Goal: Task Accomplishment & Management: Manage account settings

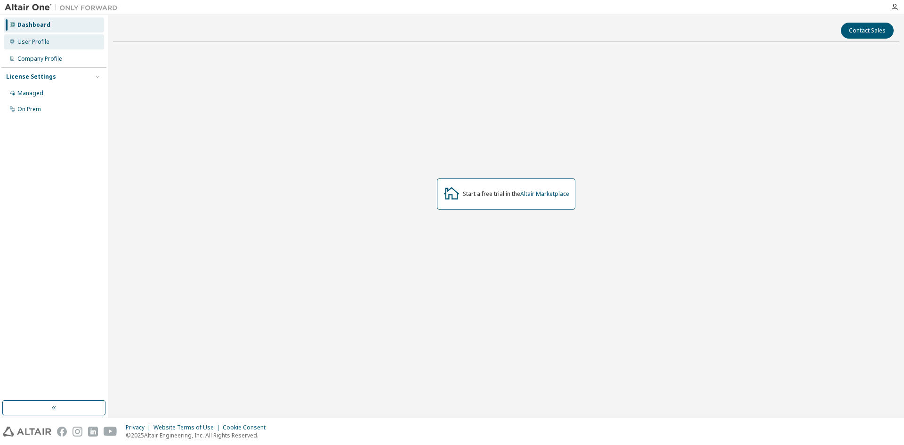
click at [37, 39] on div "User Profile" at bounding box center [33, 42] width 32 height 8
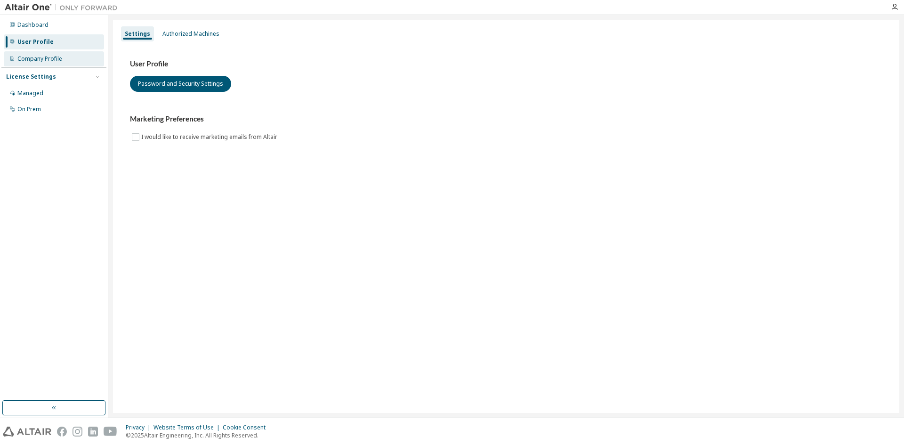
click at [41, 56] on div "Company Profile" at bounding box center [39, 59] width 45 height 8
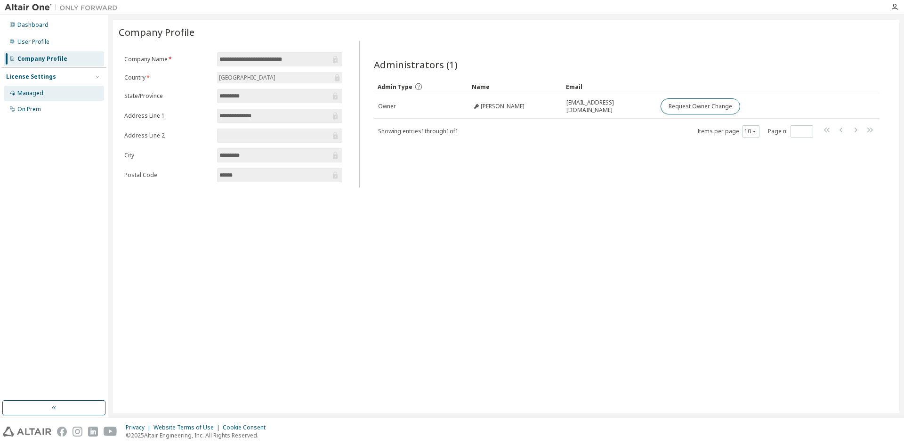
click at [37, 95] on div "Managed" at bounding box center [30, 93] width 26 height 8
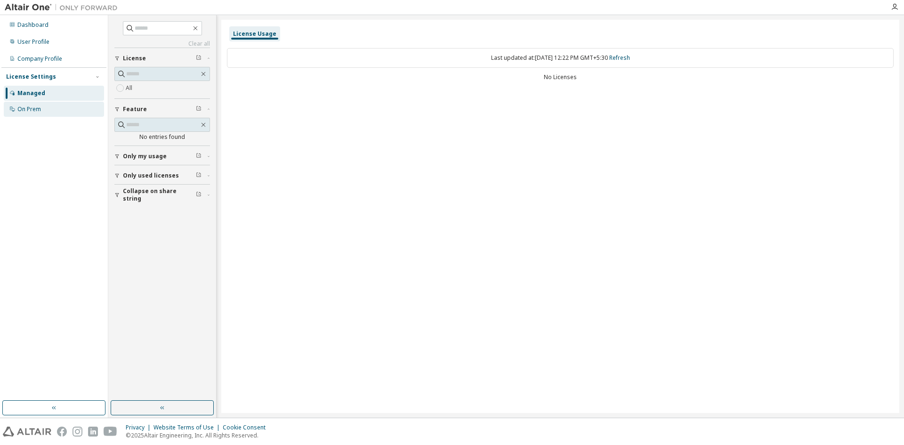
click at [39, 111] on div "On Prem" at bounding box center [29, 110] width 24 height 8
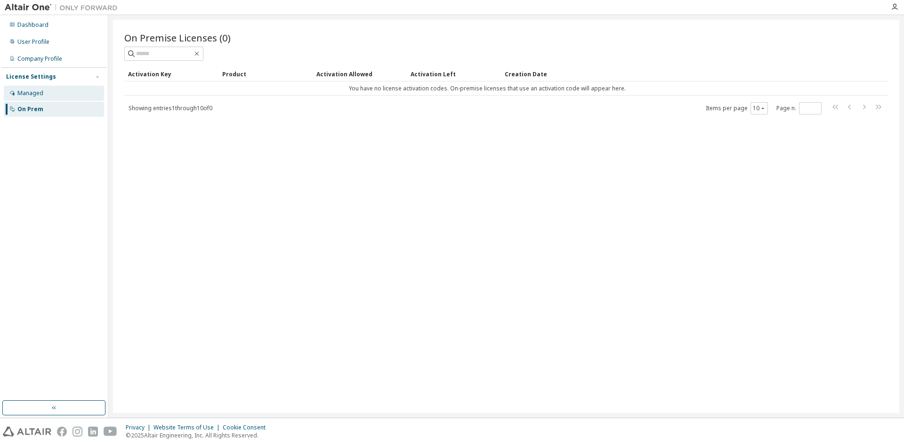
click at [37, 95] on div "Managed" at bounding box center [30, 93] width 26 height 8
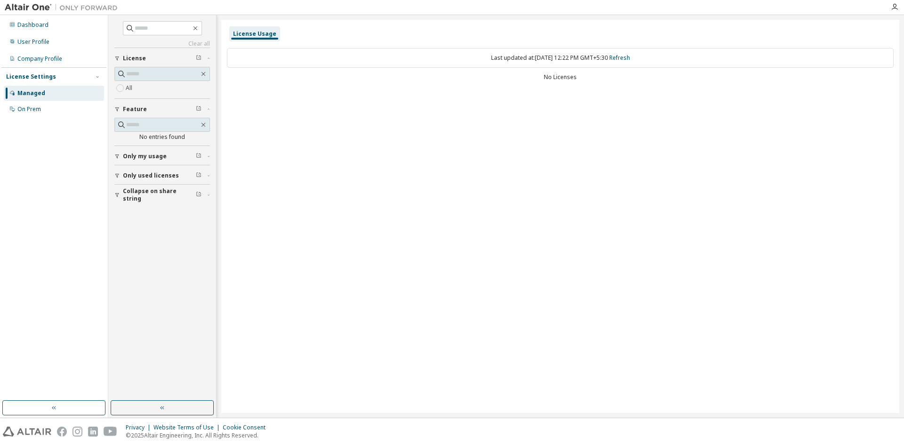
click at [156, 156] on span "Only my usage" at bounding box center [145, 157] width 44 height 8
click at [144, 203] on span "Only used licenses" at bounding box center [151, 203] width 56 height 8
click at [125, 195] on span "Collapse on share string" at bounding box center [159, 194] width 73 height 15
click at [39, 24] on div "Dashboard" at bounding box center [32, 25] width 31 height 8
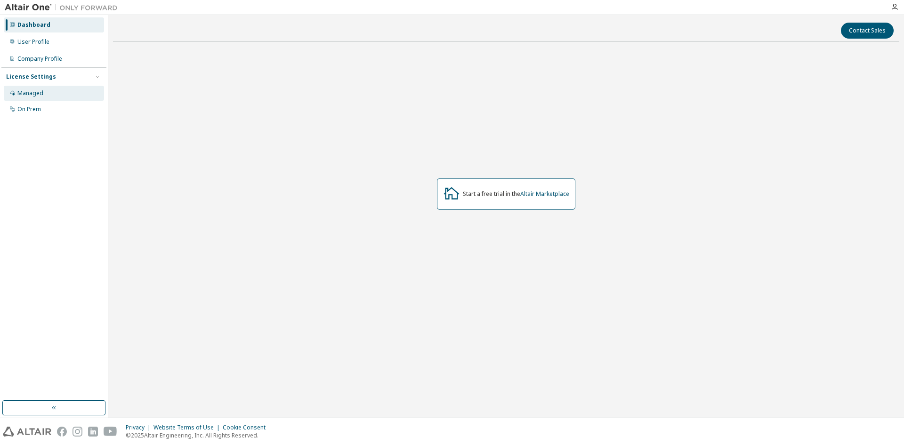
click at [33, 93] on div "Managed" at bounding box center [30, 93] width 26 height 8
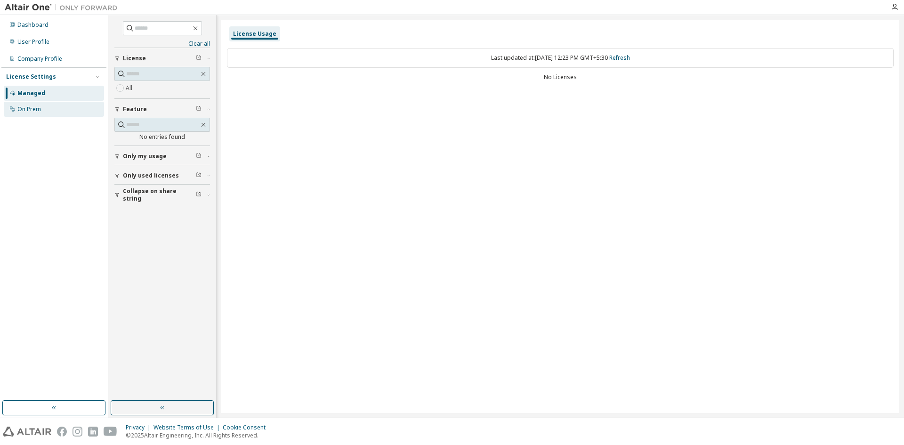
click at [37, 110] on div "On Prem" at bounding box center [29, 110] width 24 height 8
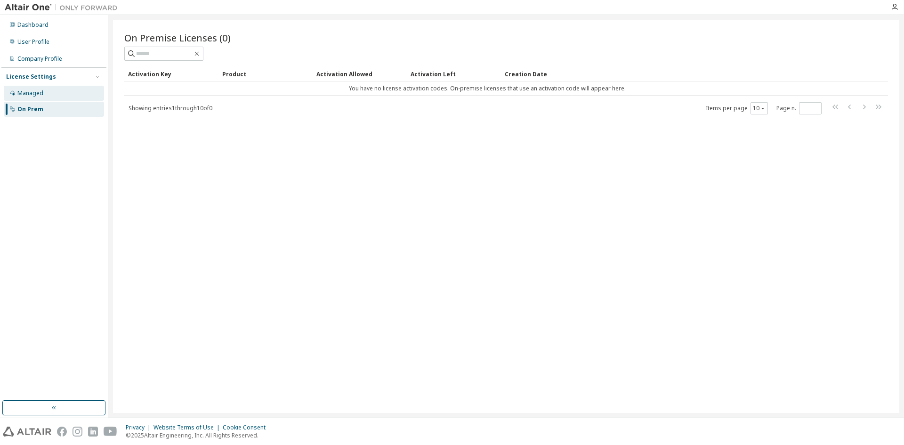
click at [33, 92] on div "Managed" at bounding box center [30, 93] width 26 height 8
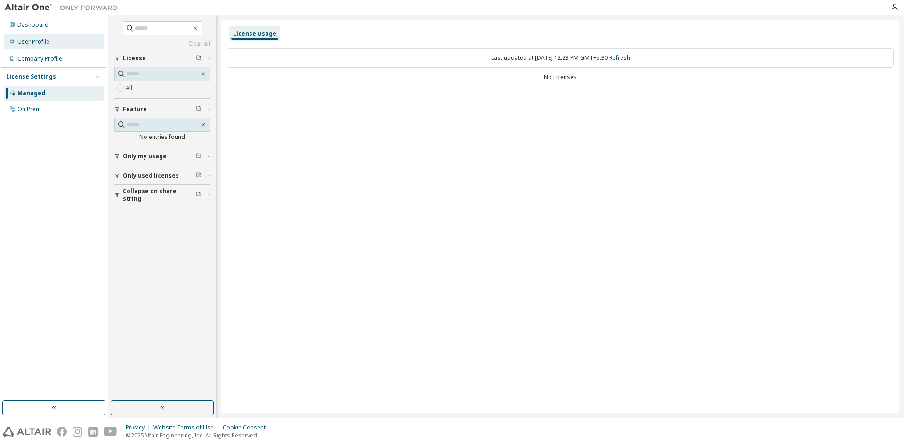
click at [41, 44] on div "User Profile" at bounding box center [33, 42] width 32 height 8
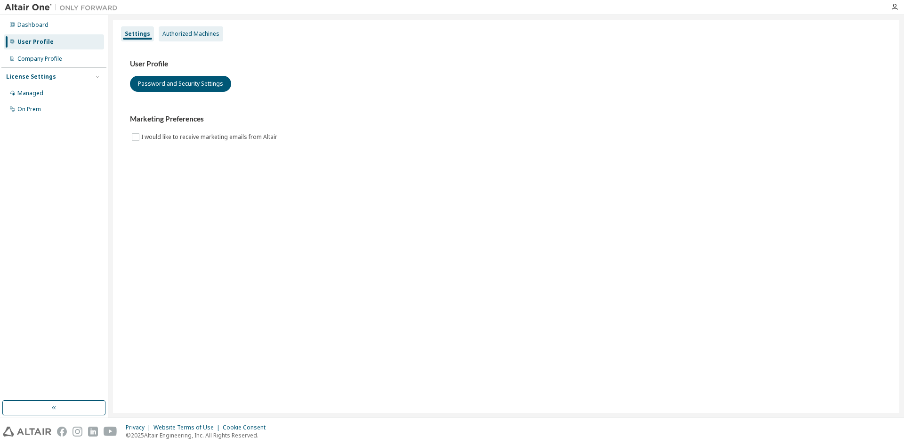
click at [187, 38] on div "Authorized Machines" at bounding box center [191, 33] width 65 height 15
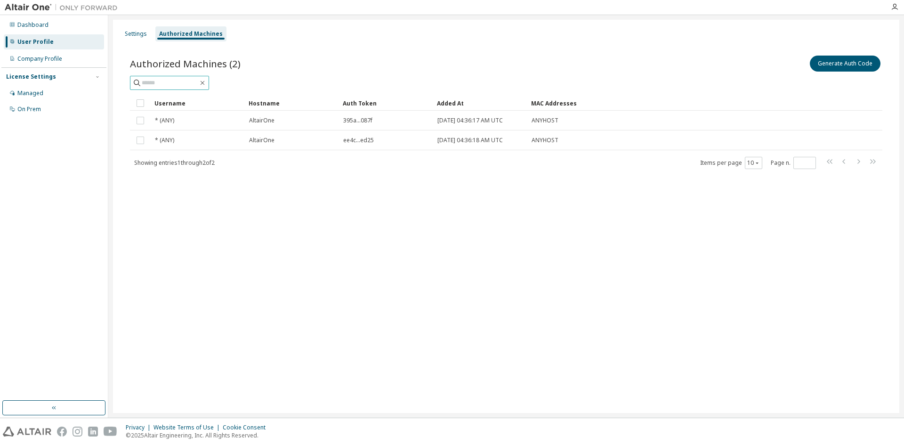
click at [171, 83] on input "text" at bounding box center [170, 82] width 57 height 9
click at [134, 37] on div "Settings" at bounding box center [136, 34] width 22 height 8
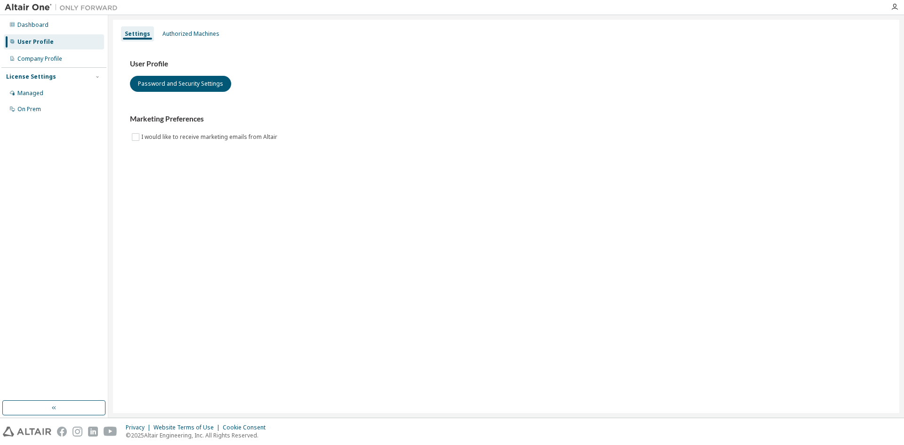
click at [195, 41] on div "Settings Authorized Machines" at bounding box center [506, 33] width 775 height 17
click at [196, 36] on div "Authorized Machines" at bounding box center [191, 34] width 57 height 8
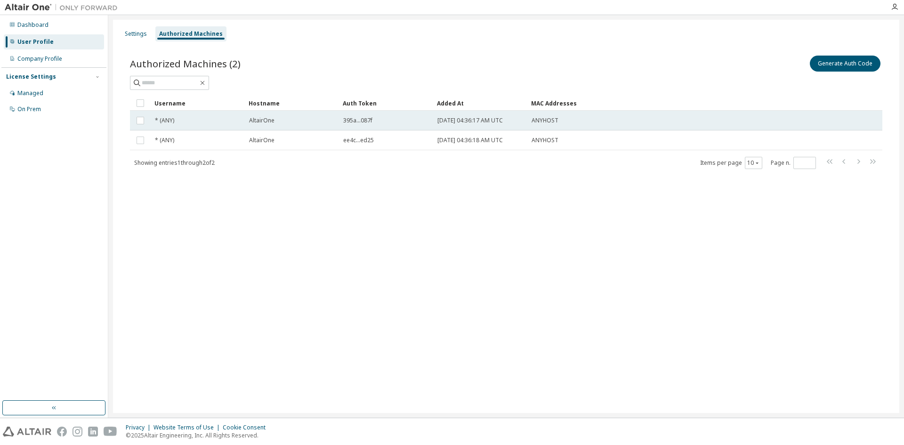
click at [361, 122] on span "395a...087f" at bounding box center [357, 121] width 29 height 8
click at [360, 122] on span "395a...087f" at bounding box center [357, 121] width 29 height 8
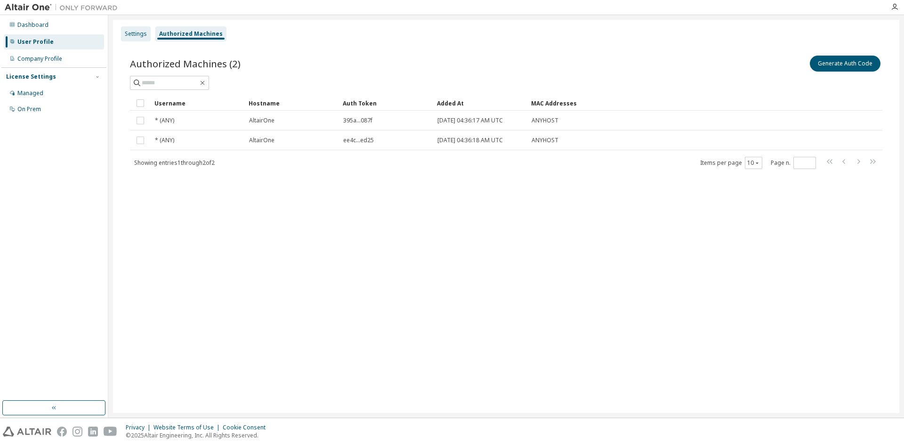
click at [132, 30] on div "Settings" at bounding box center [136, 34] width 22 height 8
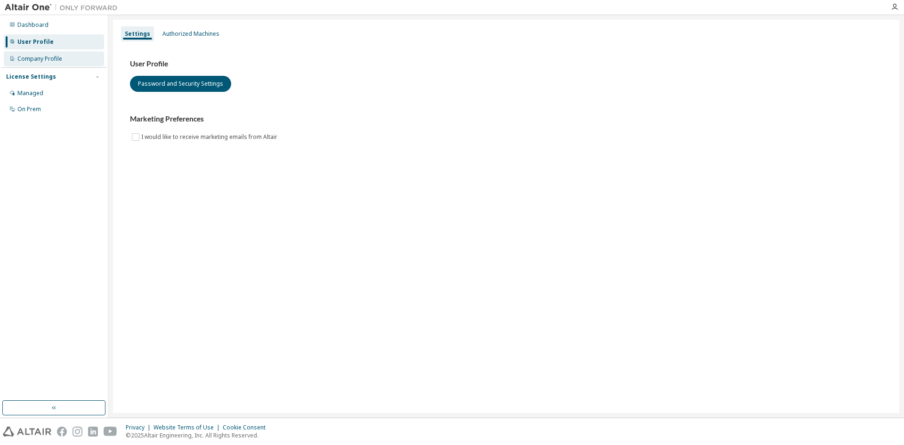
click at [45, 58] on div "Company Profile" at bounding box center [39, 59] width 45 height 8
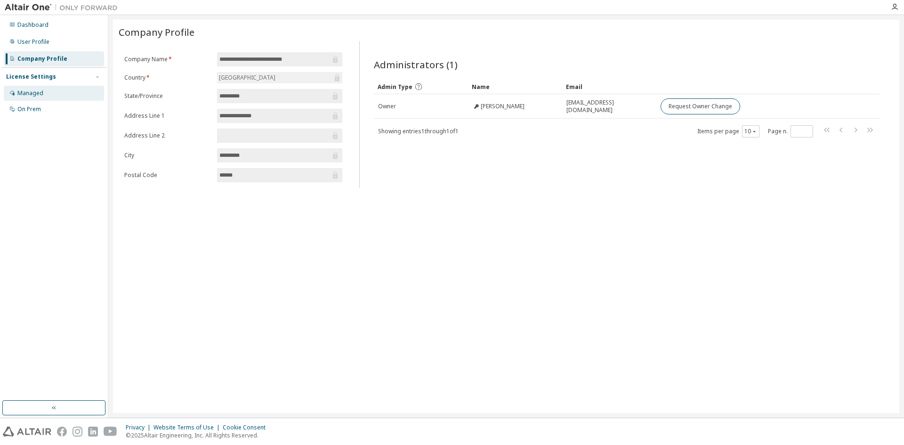
click at [36, 96] on div "Managed" at bounding box center [30, 93] width 26 height 8
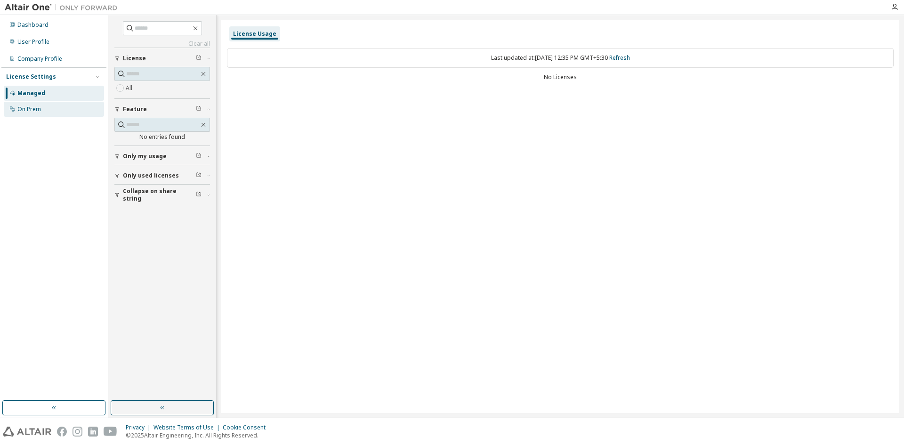
click at [24, 107] on div "On Prem" at bounding box center [29, 110] width 24 height 8
